Goal: Task Accomplishment & Management: Use online tool/utility

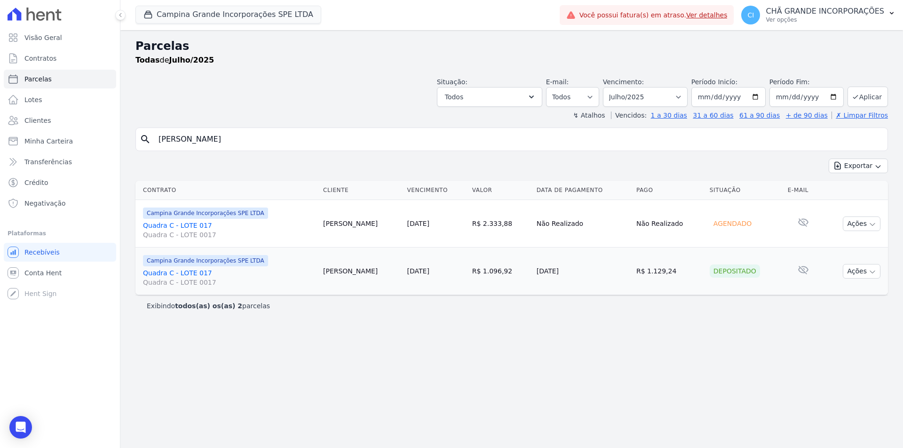
select select
click at [294, 143] on input "[PERSON_NAME] [PERSON_NAME]" at bounding box center [518, 139] width 731 height 19
click at [636, 100] on select "Filtrar por período ──────── Todos os meses Janeiro/2023 Fevereiro/2023 Março/2…" at bounding box center [645, 97] width 85 height 20
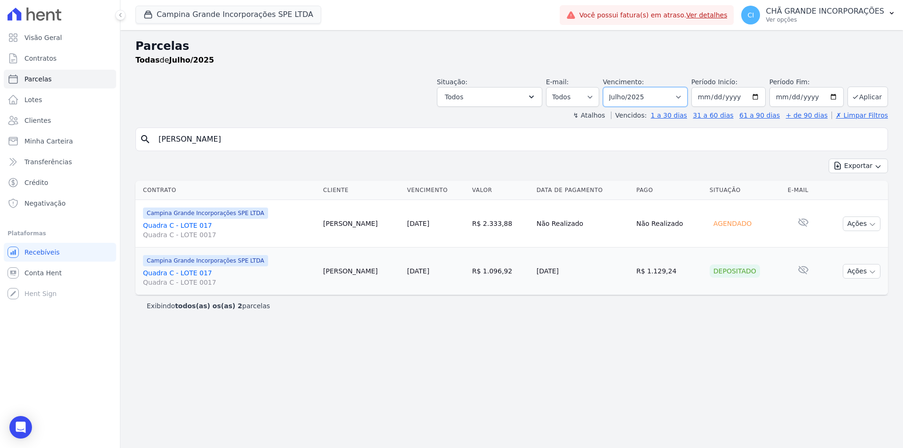
select select "08/2025"
click at [616, 87] on select "Filtrar por período ──────── Todos os meses Janeiro/2023 Fevereiro/2023 Março/2…" at bounding box center [645, 97] width 85 height 20
select select
click at [275, 146] on input "[PERSON_NAME] [PERSON_NAME]" at bounding box center [518, 139] width 731 height 19
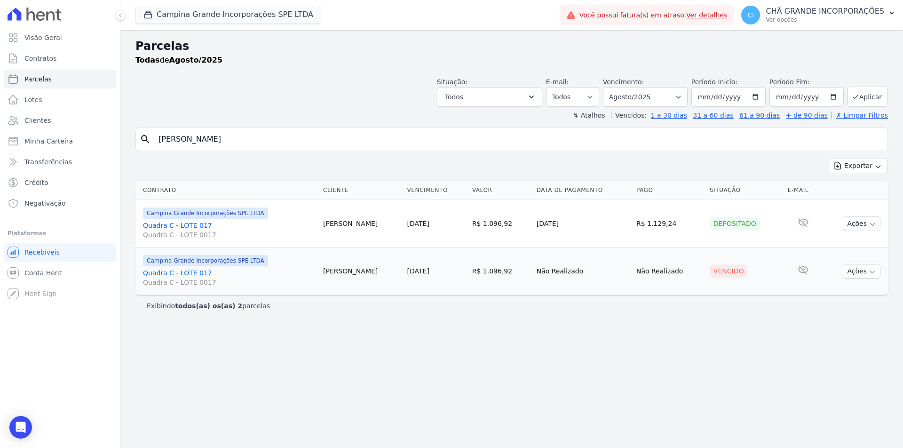
click at [275, 146] on input "[PERSON_NAME] [PERSON_NAME]" at bounding box center [518, 139] width 731 height 19
paste input "Claudia Regina"
type input "Claudia Regina de Oliveira"
select select
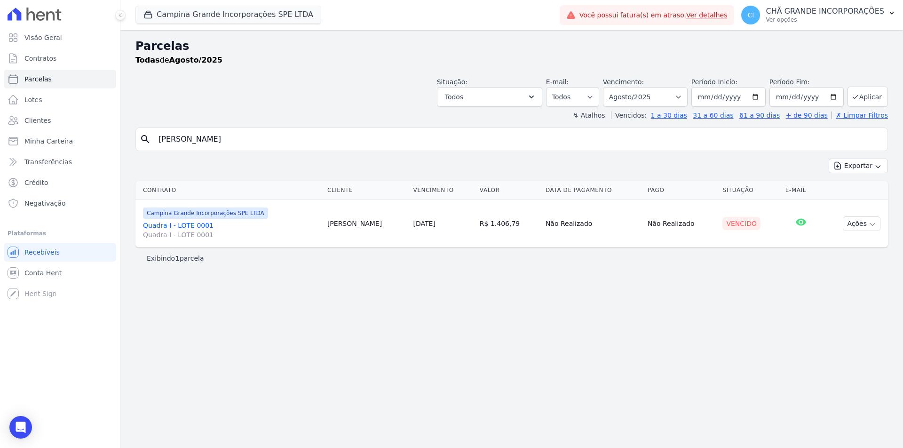
click at [193, 221] on link "Quadra I - LOTE 0001 Quadra I - LOTE 0001" at bounding box center [231, 229] width 177 height 19
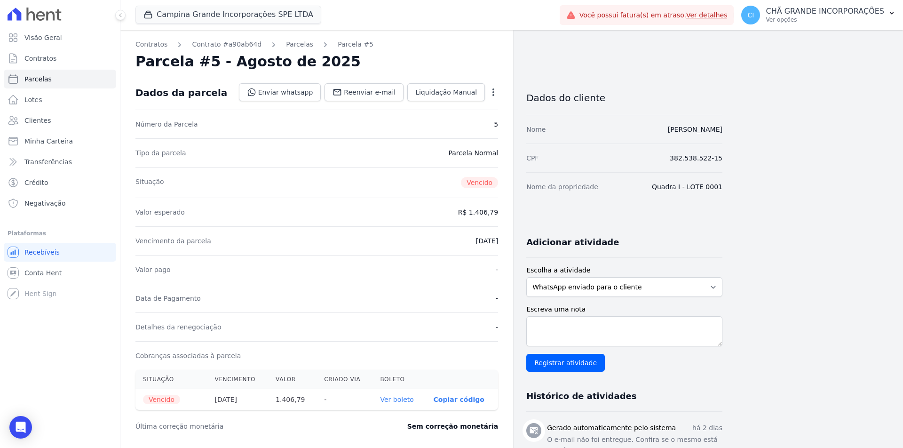
click at [394, 403] on link "Ver boleto" at bounding box center [396, 399] width 33 height 8
select select
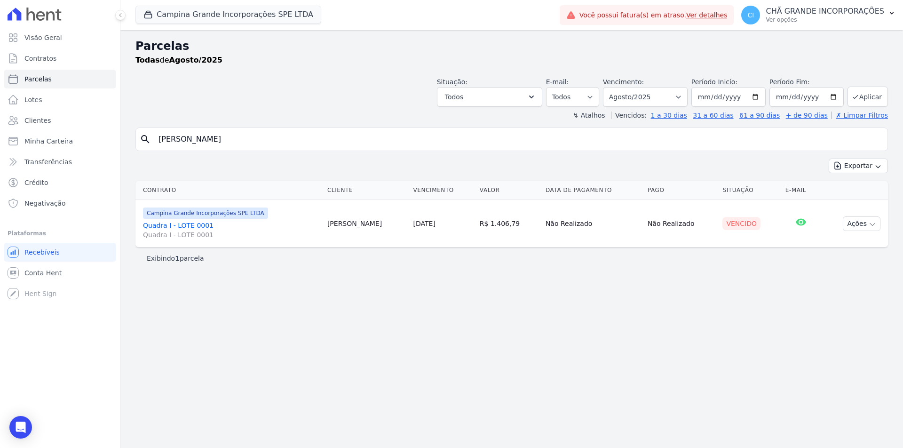
select select
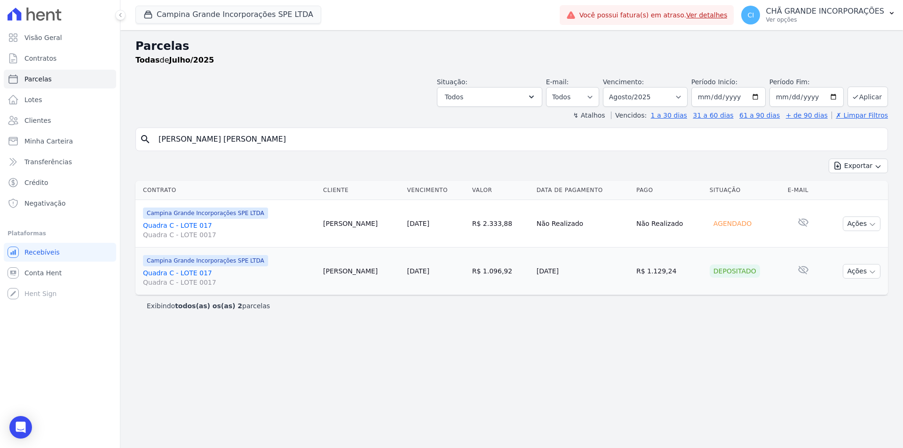
select select
select select "08/2025"
select select
select select "07/2025"
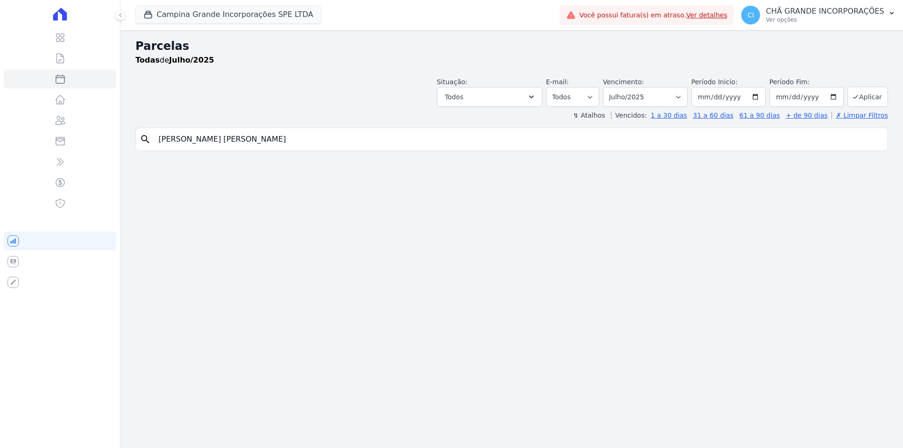
select select
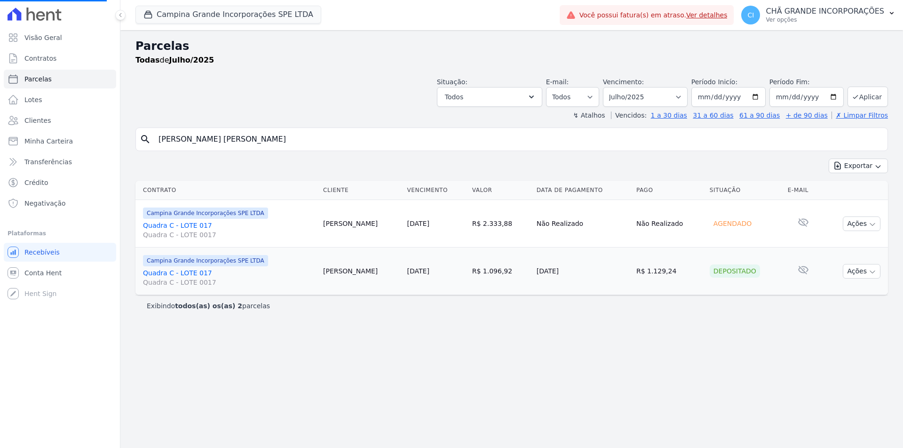
select select
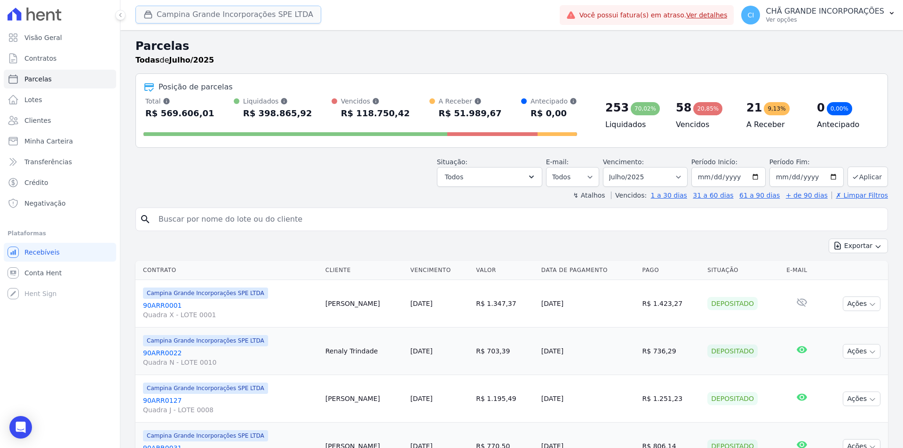
click at [173, 19] on button "Campina Grande Incorporações SPE LTDA" at bounding box center [228, 15] width 186 height 18
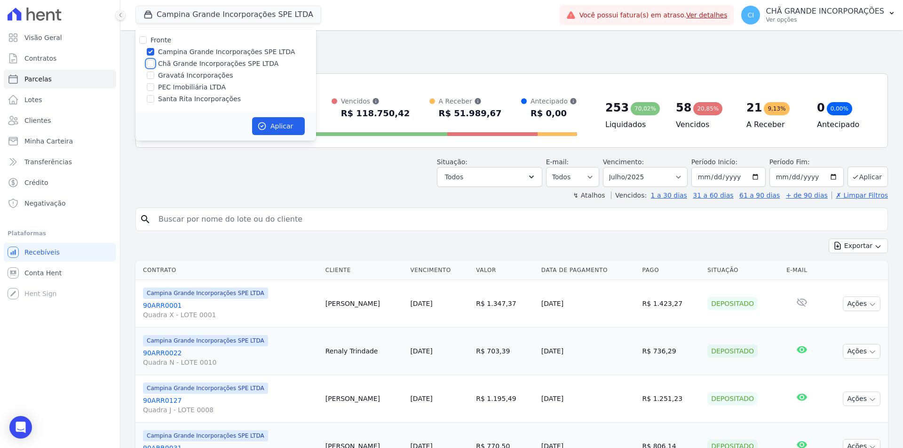
click at [151, 63] on input "Chã Grande Incorporações SPE LTDA" at bounding box center [151, 64] width 8 height 8
checkbox input "true"
click at [151, 51] on input "Campina Grande Incorporações SPE LTDA" at bounding box center [151, 52] width 8 height 8
checkbox input "false"
click at [277, 127] on button "Aplicar" at bounding box center [278, 126] width 53 height 18
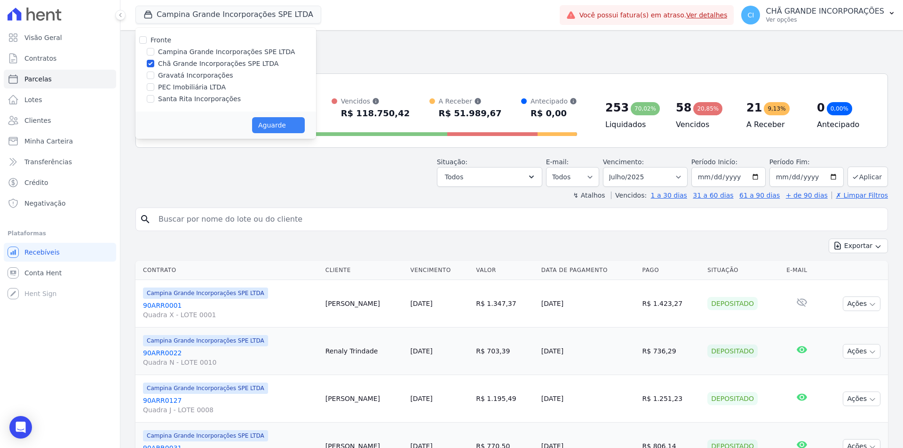
select select
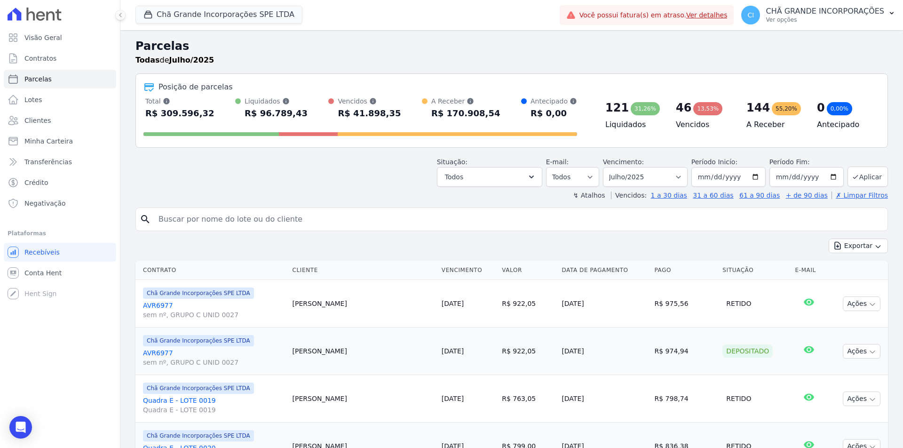
click at [283, 215] on input "search" at bounding box center [518, 219] width 731 height 19
click at [639, 178] on select "Filtrar por período ──────── Todos os meses Outubro/2019 Novembro/2019 Dezembro…" at bounding box center [645, 177] width 85 height 20
select select "04/2025"
click at [609, 167] on select "Filtrar por período ──────── Todos os meses Outubro/2019 Novembro/2019 Dezembro…" at bounding box center [645, 177] width 85 height 20
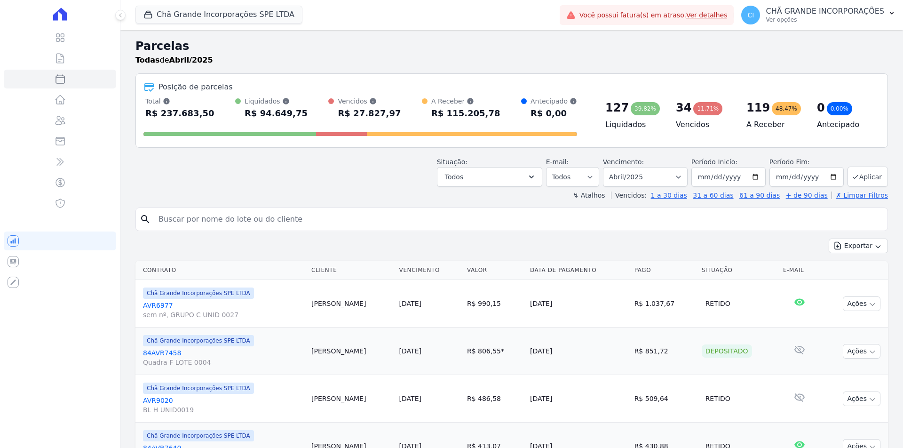
select select
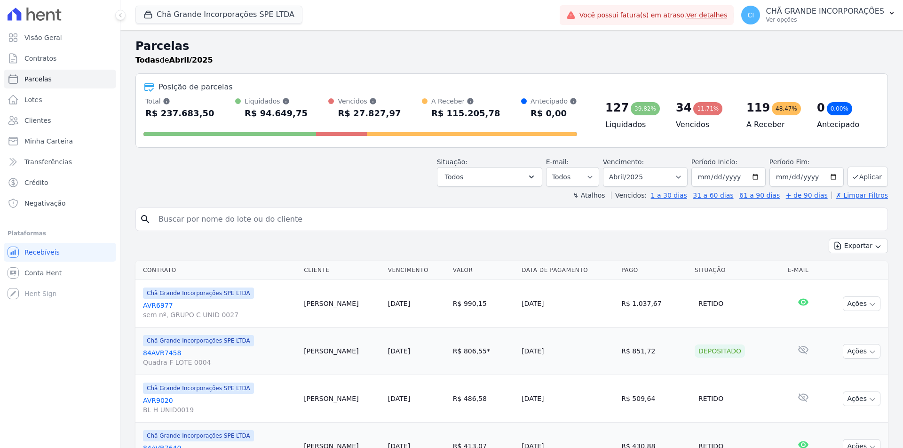
click at [233, 221] on input "search" at bounding box center [518, 219] width 731 height 19
paste input "[PERSON_NAME]"
type input "[PERSON_NAME]"
select select
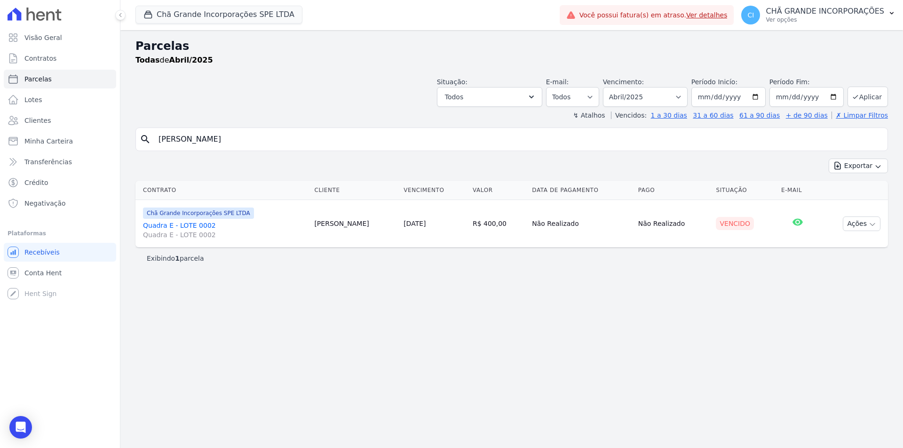
click at [178, 222] on link "Quadra E - LOTE 0002 Quadra E - LOTE 0002" at bounding box center [225, 229] width 164 height 19
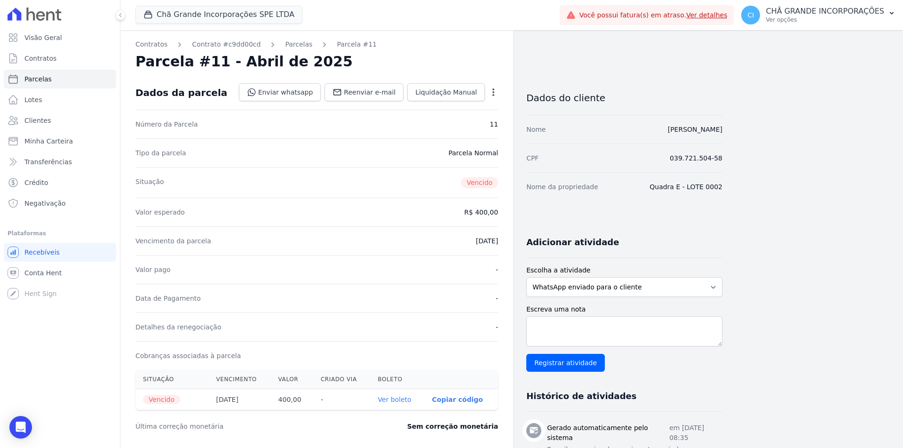
click at [397, 401] on link "Ver boleto" at bounding box center [393, 399] width 33 height 8
select select
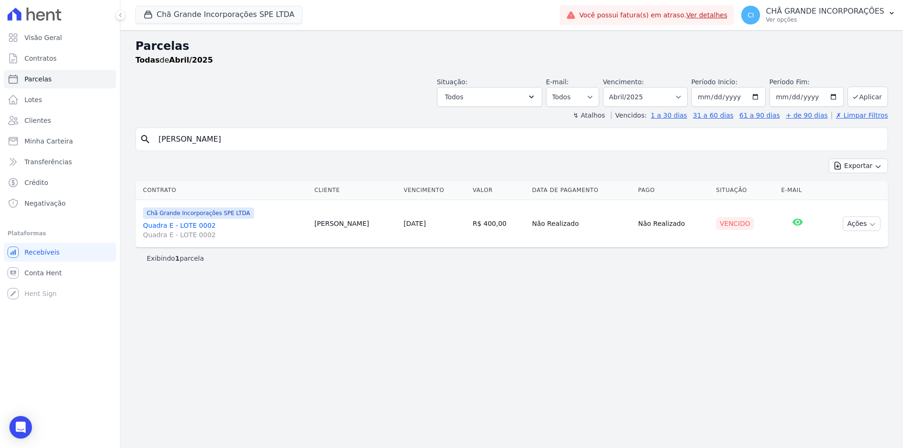
click at [302, 141] on input "BRUNO JOSE CAVALCANTI DUARTE" at bounding box center [518, 139] width 731 height 19
click at [647, 97] on select "Filtrar por período ──────── Todos os meses Outubro/2019 Novembro/2019 Dezembro…" at bounding box center [645, 97] width 85 height 20
select select "08/2025"
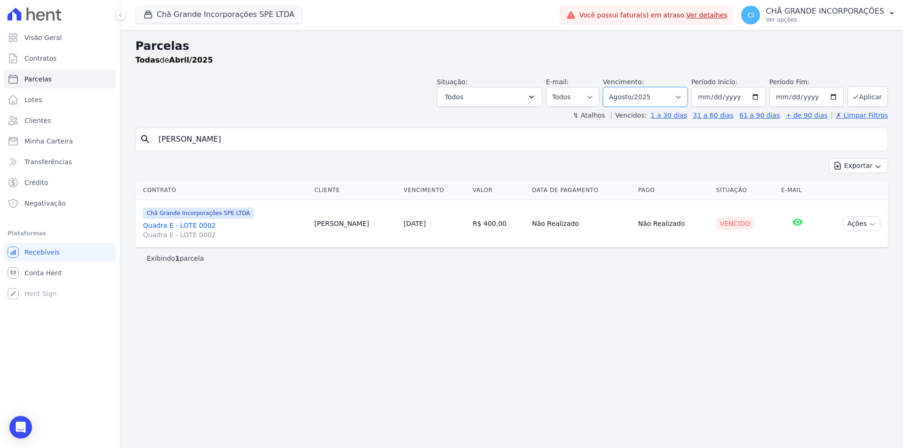
click at [616, 87] on select "Filtrar por período ──────── Todos os meses Outubro/2019 Novembro/2019 Dezembro…" at bounding box center [645, 97] width 85 height 20
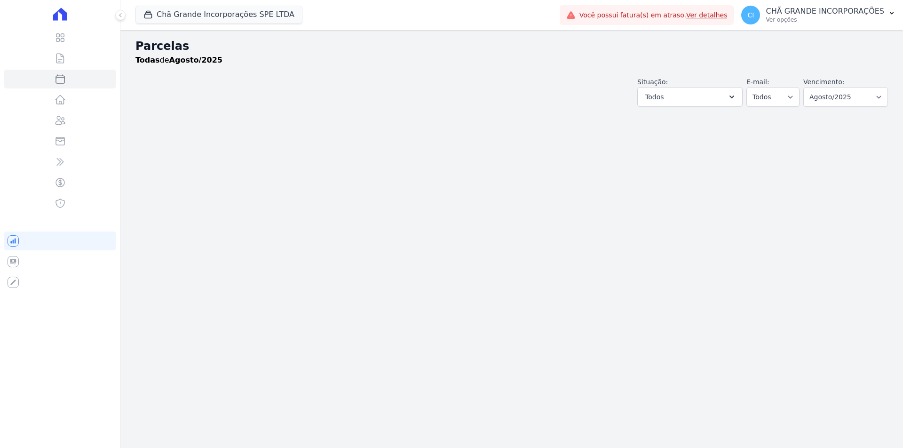
select select
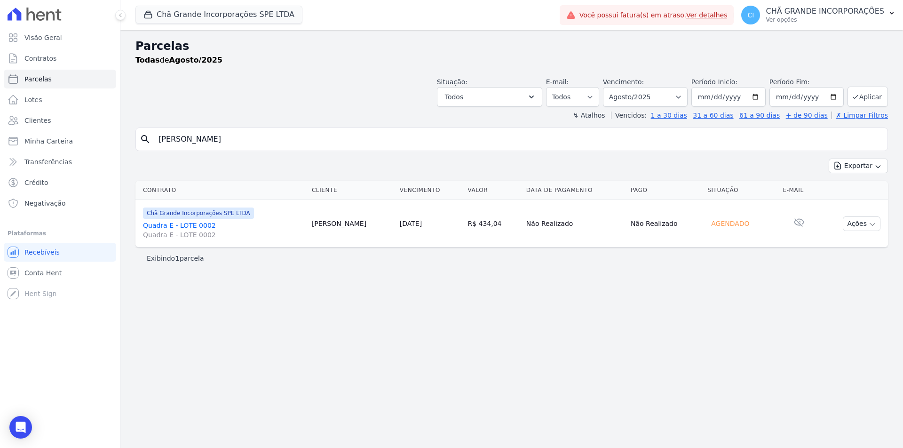
drag, startPoint x: 273, startPoint y: 140, endPoint x: 128, endPoint y: 148, distance: 145.0
click at [128, 148] on div "Parcelas Todas de Agosto/2025 Situação: Agendado Em Aberto Pago Processando Can…" at bounding box center [511, 238] width 782 height 417
paste input "[PERSON_NAME] DE ANDRAD"
type input "[PERSON_NAME]"
select select
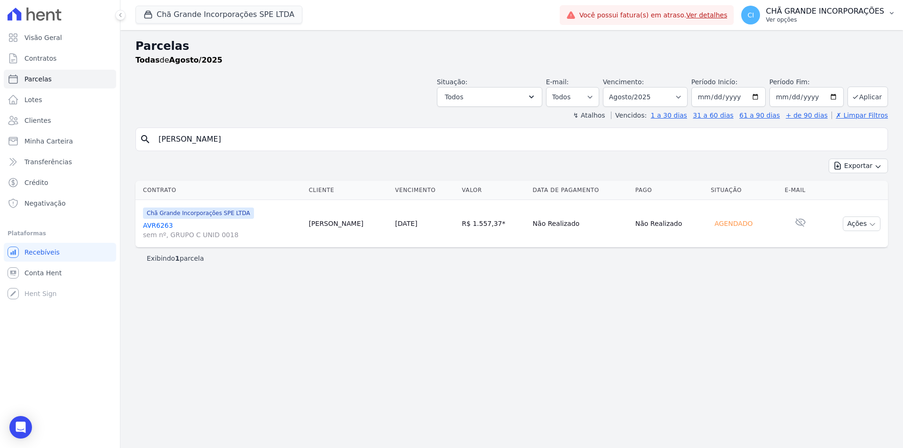
click at [799, 12] on p "CHÃ GRANDE INCORPORAÇÕES" at bounding box center [824, 11] width 118 height 9
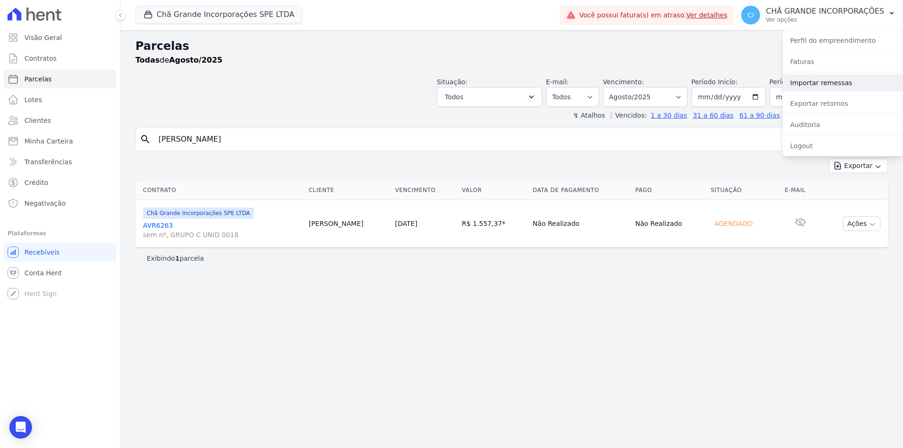
click at [816, 81] on link "Importar remessas" at bounding box center [842, 82] width 120 height 17
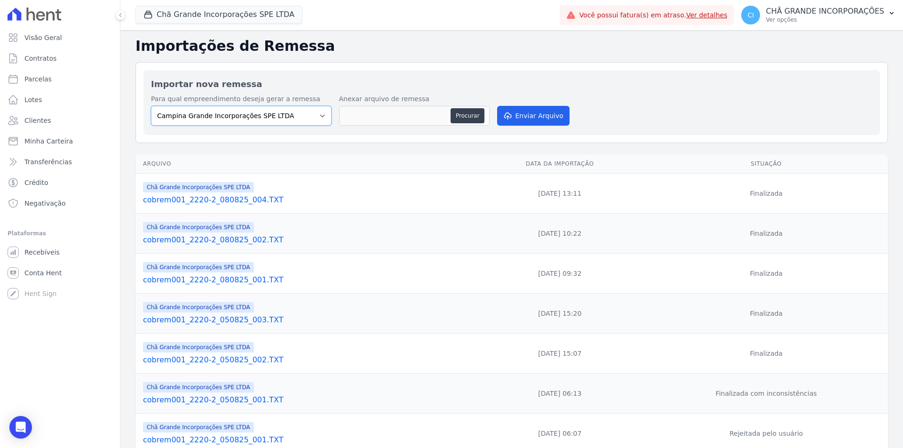
click at [292, 119] on select "Campina Grande Incorporações SPE LTDA Chã Grande Incorporações SPE LTDA Gravatá…" at bounding box center [241, 116] width 181 height 20
select select "fada966b-1e94-4a5a-a03a-a068354f70e7"
click at [151, 106] on select "Campina Grande Incorporações SPE LTDA Chã Grande Incorporações SPE LTDA Gravatá…" at bounding box center [241, 116] width 181 height 20
click at [472, 116] on button "Procurar" at bounding box center [467, 115] width 34 height 15
type input "cobrem001_2220-2_110825_001.TXT"
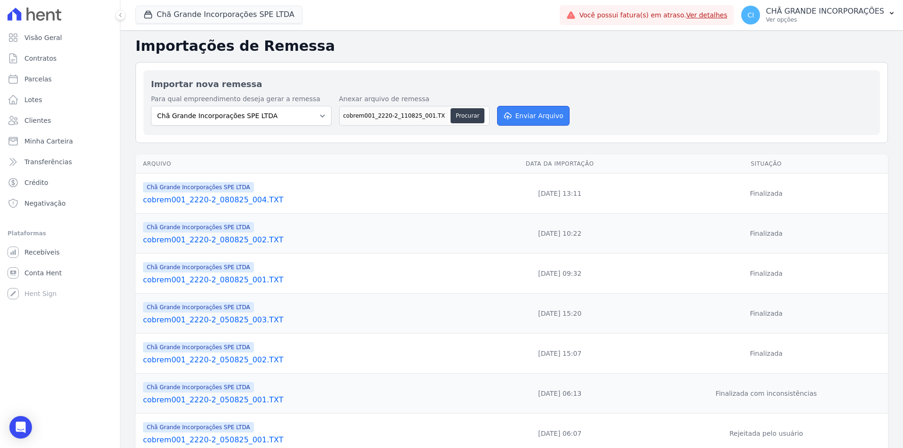
click at [510, 115] on button "Enviar Arquivo" at bounding box center [533, 116] width 72 height 20
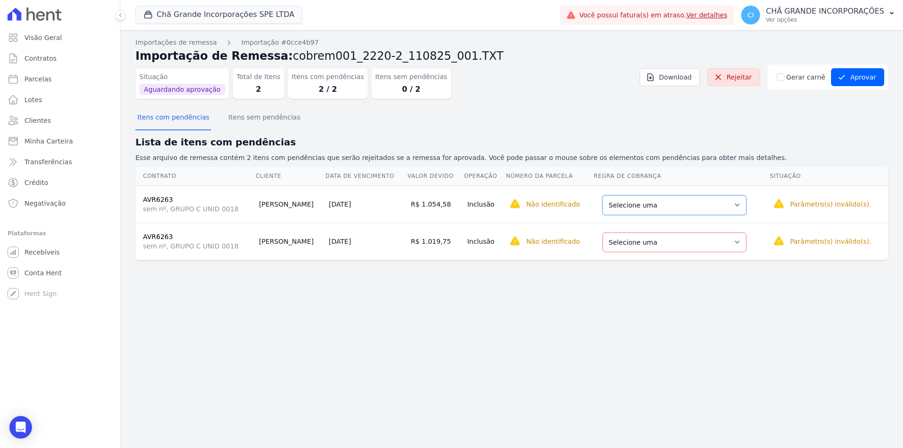
click at [615, 204] on select "Selecione uma Nova Parcela Avulsa Parcela Avulsa Existente Sinal (2 X R$ 47,00)…" at bounding box center [674, 205] width 144 height 20
click at [615, 242] on select "Selecione uma Nova Parcela Avulsa Parcela Avulsa Existente Sinal (2 X R$ 47,00)…" at bounding box center [676, 242] width 144 height 20
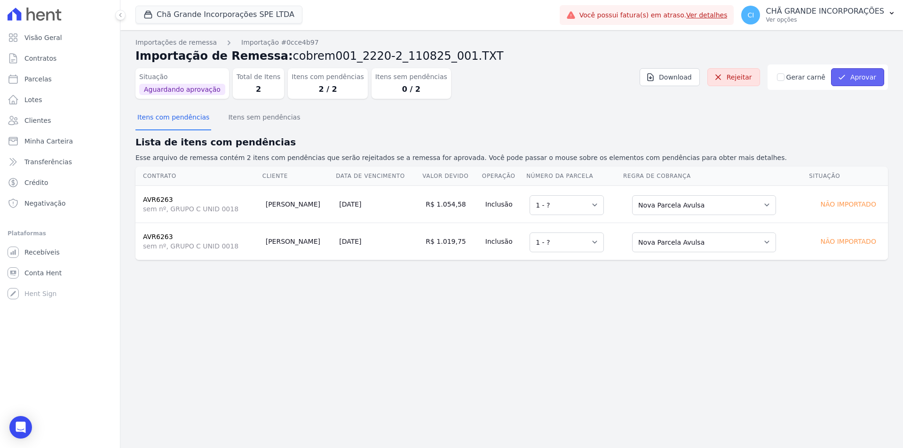
click at [854, 79] on button "Aprovar" at bounding box center [857, 77] width 53 height 18
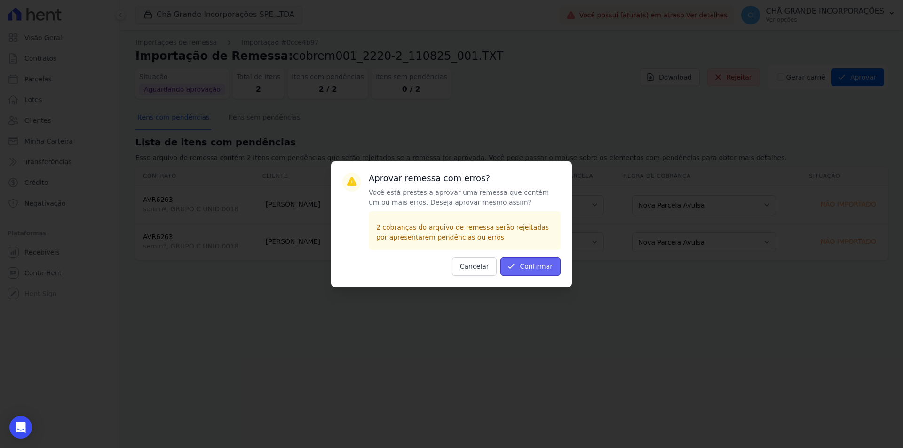
click at [527, 268] on button "Confirmar" at bounding box center [530, 266] width 60 height 18
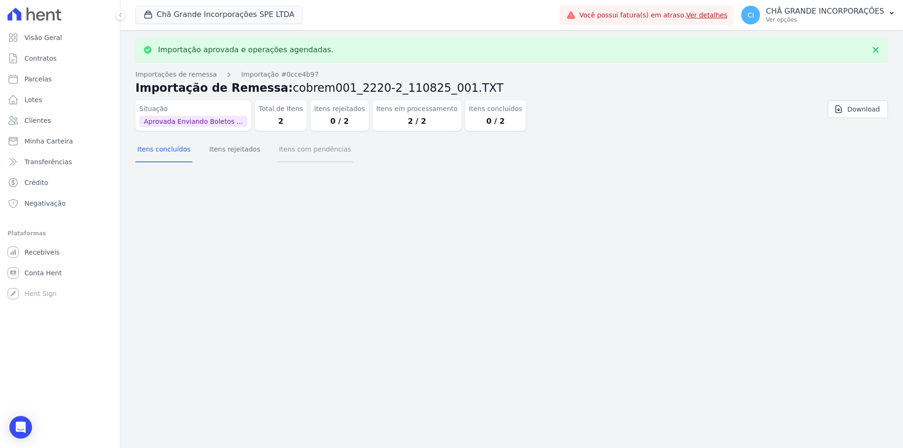
click at [304, 152] on button "Itens com pendências" at bounding box center [315, 150] width 76 height 24
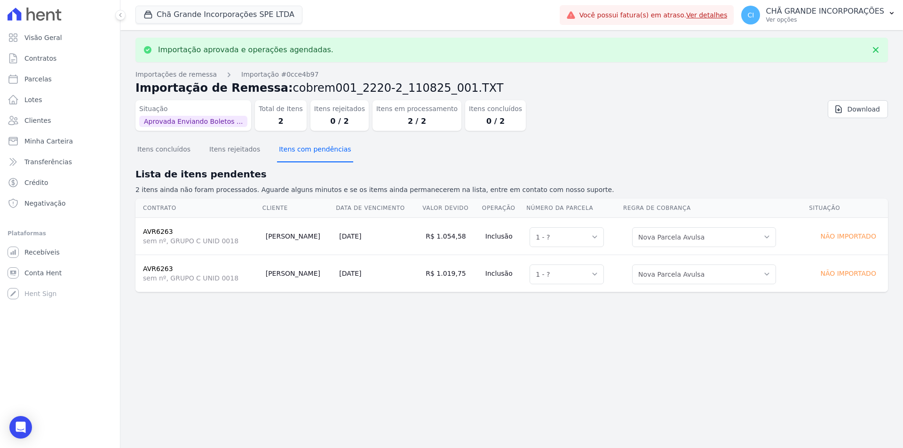
click at [322, 151] on button "Itens com pendências" at bounding box center [315, 150] width 76 height 24
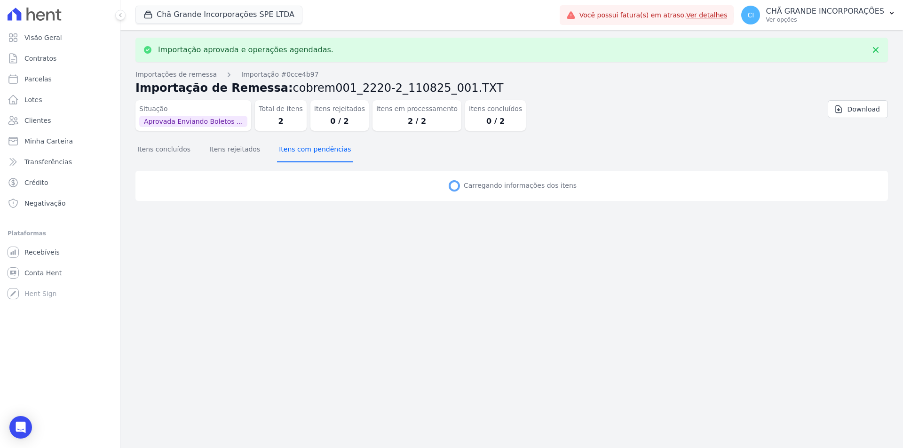
click at [322, 151] on button "Itens com pendências" at bounding box center [315, 150] width 76 height 24
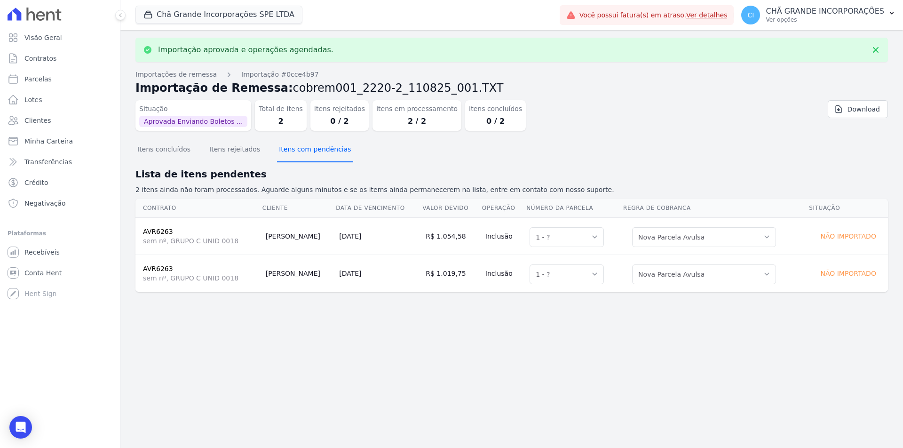
click at [322, 151] on button "Itens com pendências" at bounding box center [315, 150] width 76 height 24
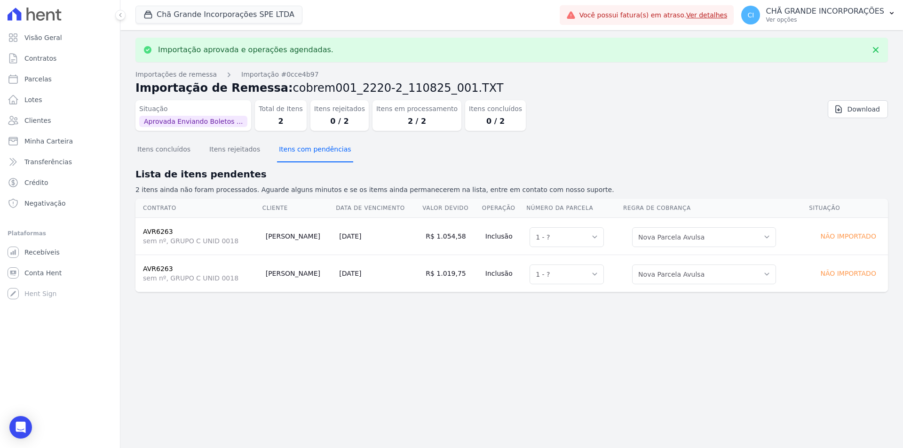
click at [322, 151] on button "Itens com pendências" at bounding box center [315, 150] width 76 height 24
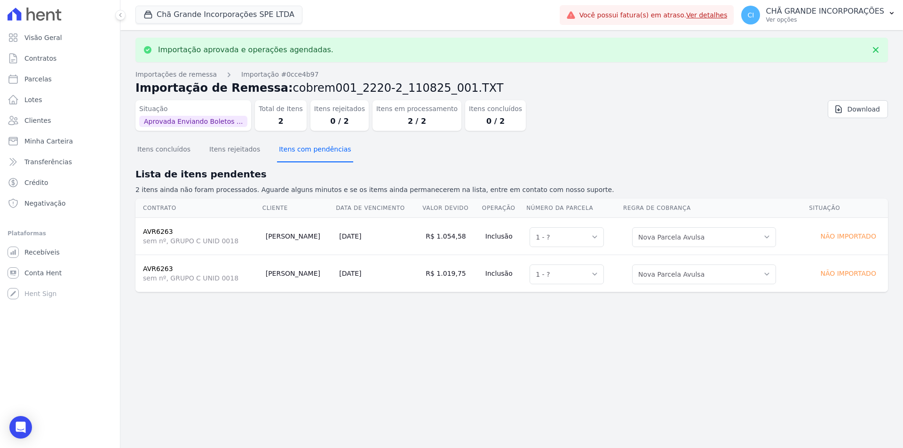
click at [322, 151] on button "Itens com pendências" at bounding box center [315, 150] width 76 height 24
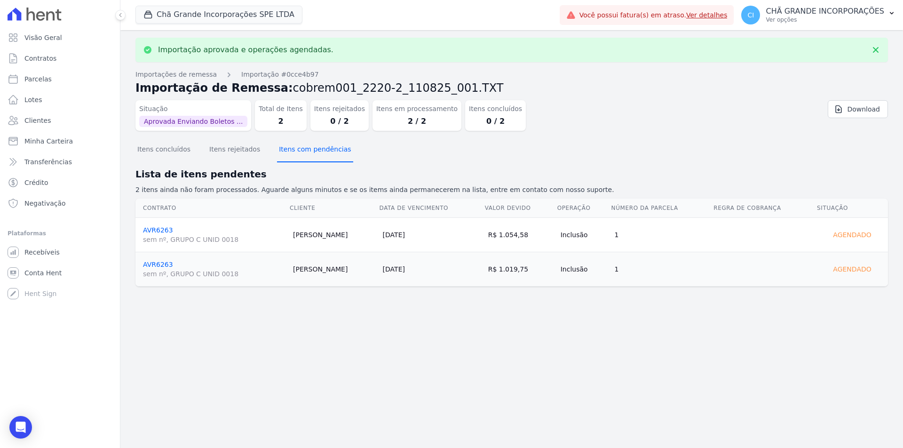
click at [322, 151] on button "Itens com pendências" at bounding box center [315, 150] width 76 height 24
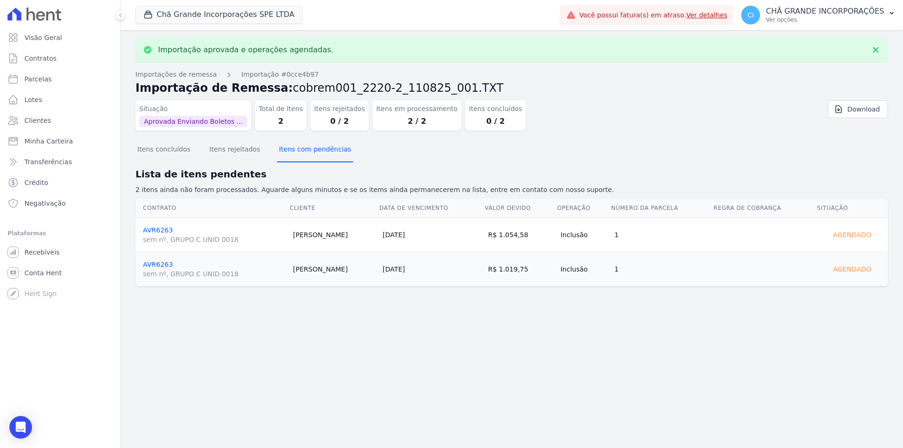
click at [322, 151] on button "Itens com pendências" at bounding box center [315, 150] width 76 height 24
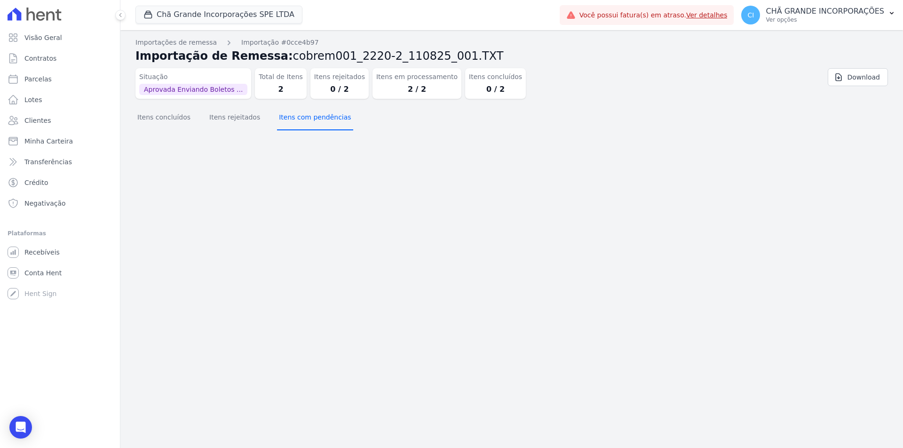
click at [314, 126] on button "Itens com pendências" at bounding box center [315, 118] width 76 height 24
click at [165, 120] on button "Itens concluídos" at bounding box center [163, 118] width 57 height 24
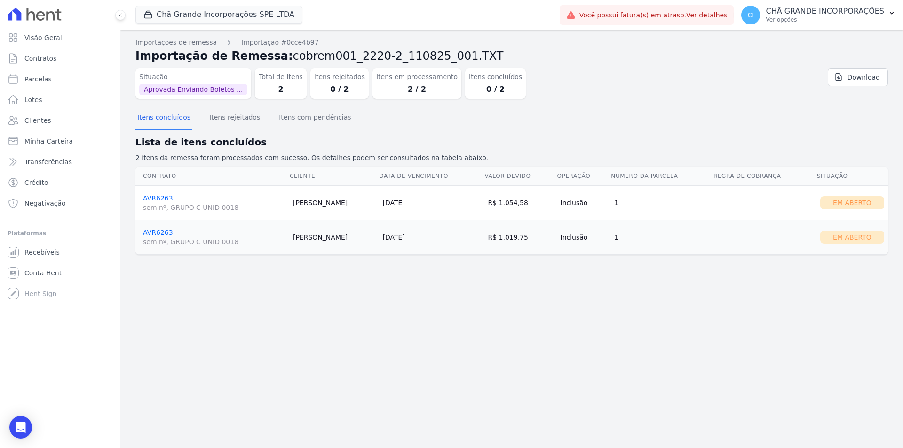
click at [159, 197] on link "AVR6263 sem nº, GRUPO C UNID 0018" at bounding box center [214, 203] width 142 height 18
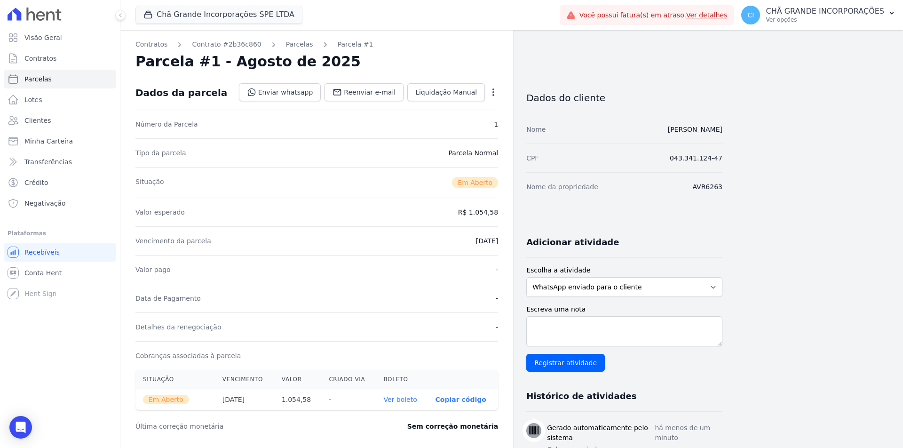
click at [405, 401] on link "Ver boleto" at bounding box center [399, 399] width 33 height 8
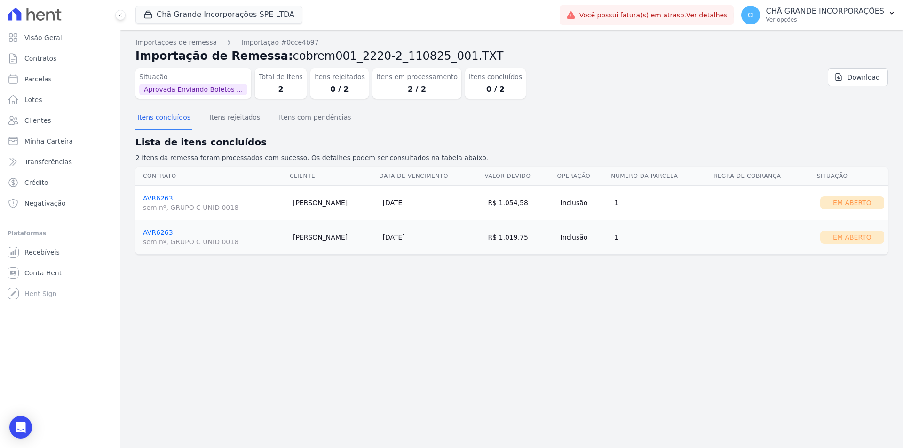
click at [157, 232] on link "AVR6263 sem nº, GRUPO C UNID 0018" at bounding box center [214, 237] width 142 height 18
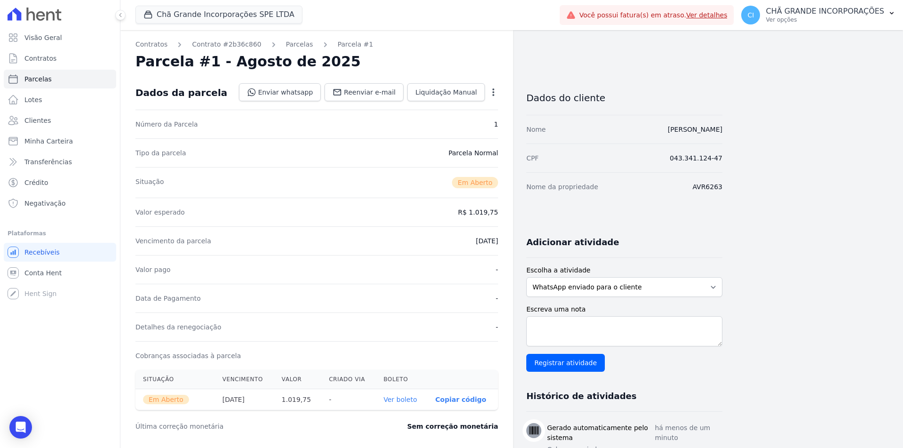
click at [398, 399] on link "Ver boleto" at bounding box center [399, 399] width 33 height 8
click at [33, 121] on span "Clientes" at bounding box center [37, 120] width 26 height 9
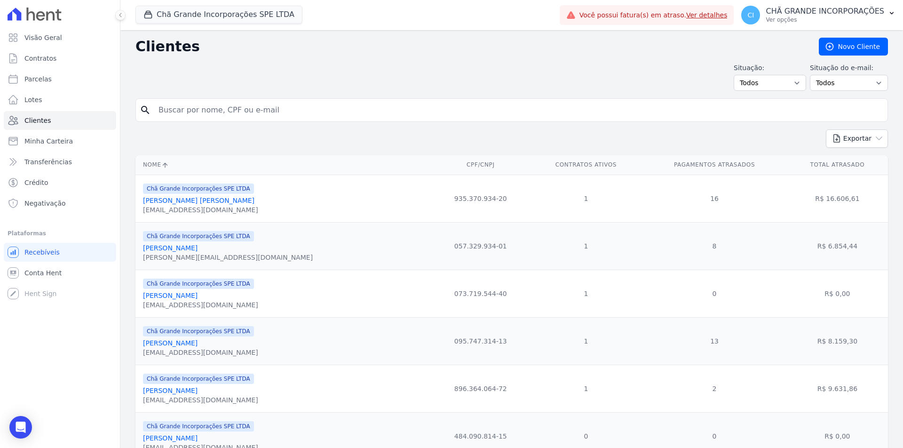
click at [249, 110] on input "search" at bounding box center [518, 110] width 731 height 19
paste input "[PERSON_NAME]"
type input "[PERSON_NAME]"
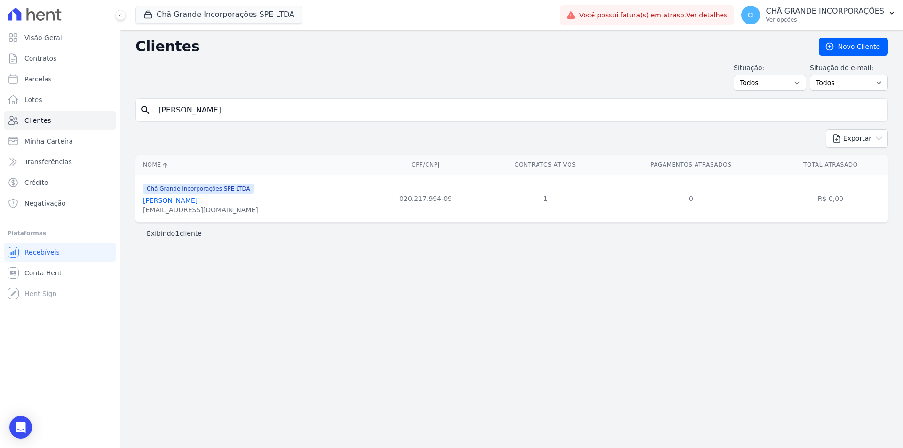
click at [197, 201] on link "[PERSON_NAME]" at bounding box center [170, 201] width 55 height 8
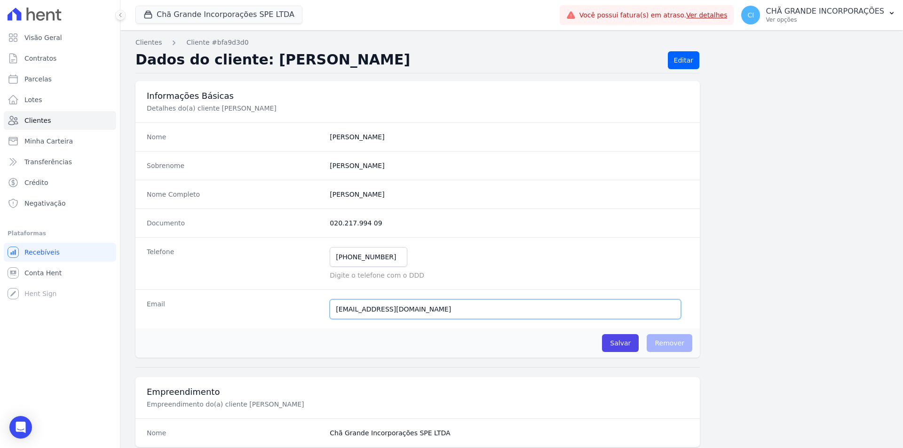
drag, startPoint x: 395, startPoint y: 310, endPoint x: 302, endPoint y: 302, distance: 93.0
click at [302, 302] on div "Email [EMAIL_ADDRESS][DOMAIN_NAME] Email confirmado." at bounding box center [417, 308] width 564 height 39
